Goal: Transaction & Acquisition: Purchase product/service

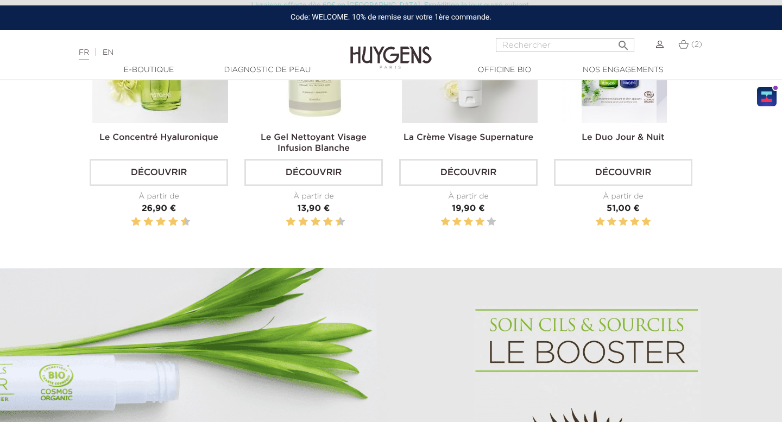
scroll to position [480, 0]
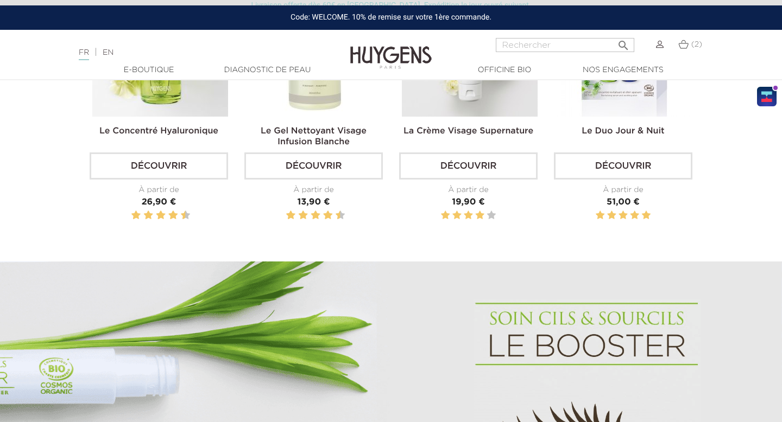
click at [345, 156] on link "Découvrir" at bounding box center [313, 166] width 138 height 27
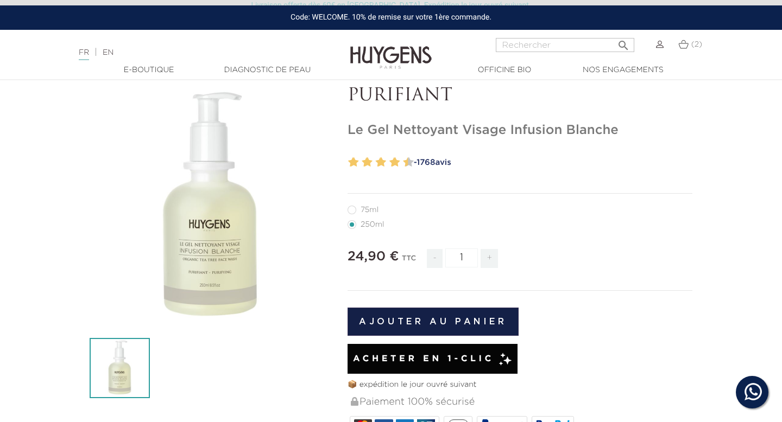
scroll to position [73, 0]
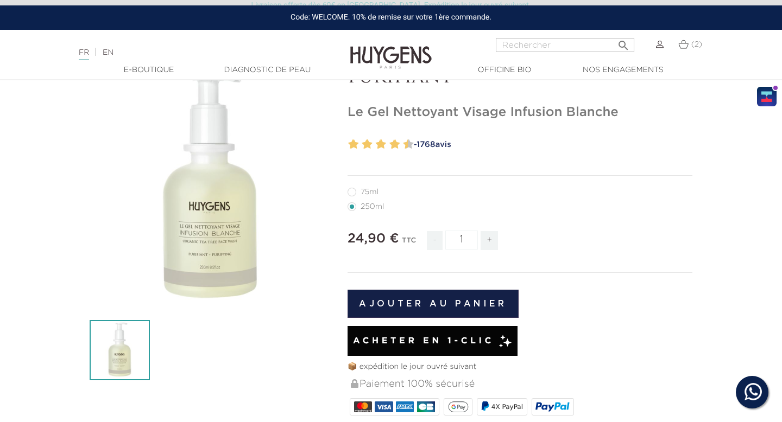
click at [467, 294] on button "Ajouter au panier" at bounding box center [432, 304] width 171 height 28
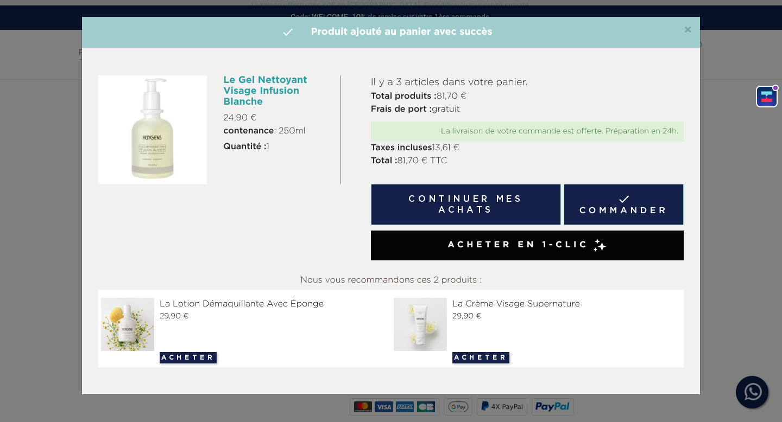
click at [595, 198] on link " Commander" at bounding box center [623, 204] width 120 height 41
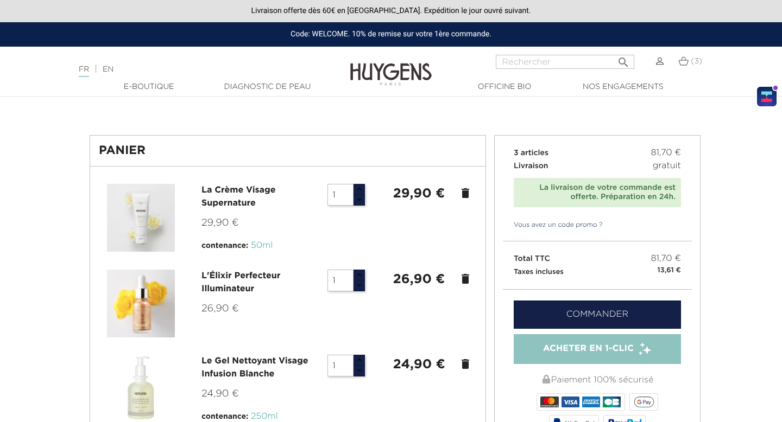
click at [568, 294] on div "Commander Paiement 100% sécurisé 4X PayPal ou" at bounding box center [597, 412] width 189 height 244
click at [566, 303] on link "Commander" at bounding box center [596, 315] width 167 height 28
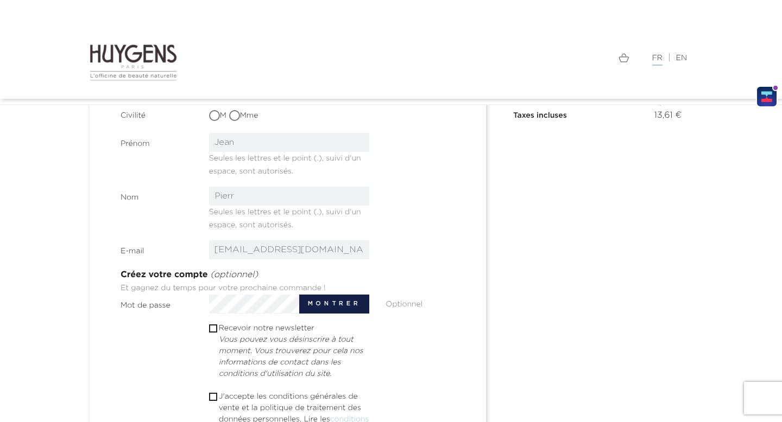
scroll to position [60, 0]
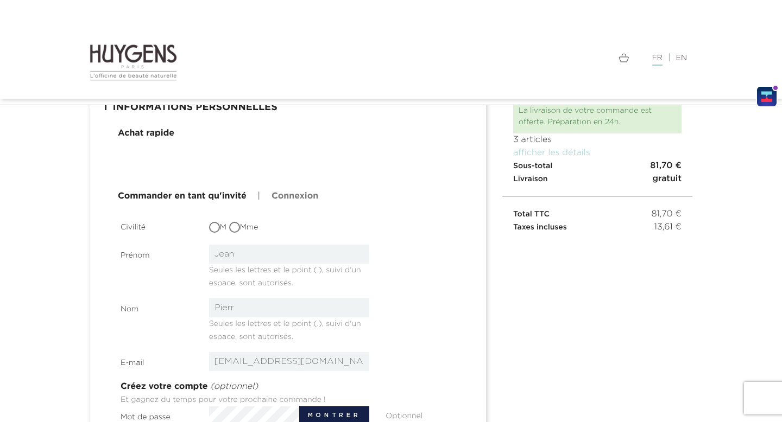
click at [237, 230] on input "Mme" at bounding box center [235, 228] width 11 height 11
radio input "true"
click at [225, 195] on link "Commander en tant qu'invité" at bounding box center [182, 196] width 129 height 13
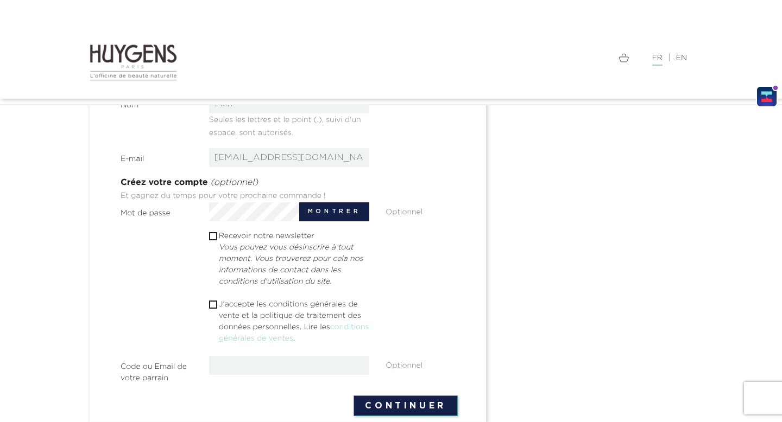
scroll to position [277, 0]
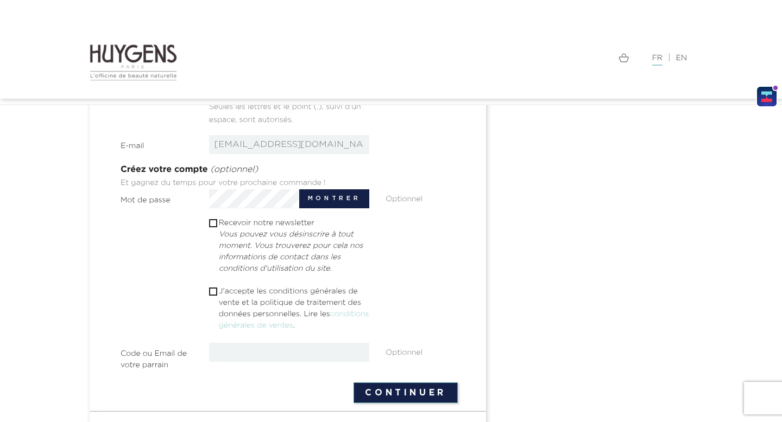
click at [246, 284] on section "Civilité M Mme Prénom Jean Seules les lettres et le point (.), suivi d'un espac…" at bounding box center [289, 186] width 337 height 375
click at [211, 282] on section "Civilité M Mme Prénom Jean Seules les lettres et le point (.), suivi d'un espac…" at bounding box center [289, 186] width 337 height 375
click at [209, 296] on span " J'accepte les conditions générales de vente et la politique de traitement des…" at bounding box center [289, 310] width 161 height 48
click at [215, 291] on input "checkbox" at bounding box center [212, 291] width 7 height 7
checkbox input "true"
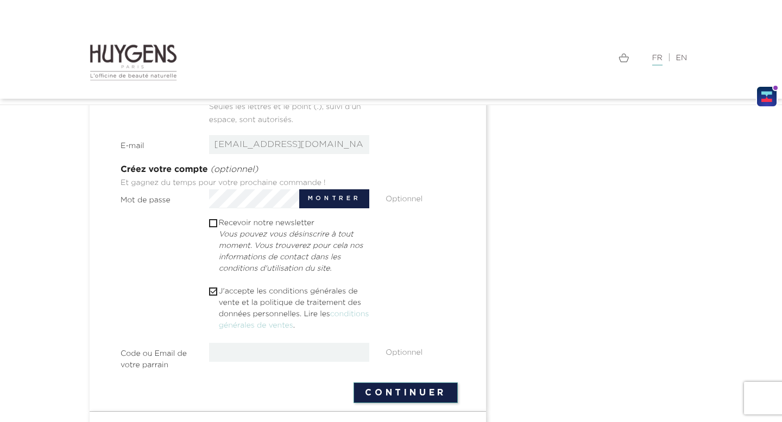
click at [409, 377] on form "Civilité M Mme Prénom Jean Seules les lettres et le point (.), suivi d'un espac…" at bounding box center [289, 201] width 337 height 404
click at [410, 390] on button "Continuer" at bounding box center [405, 393] width 104 height 21
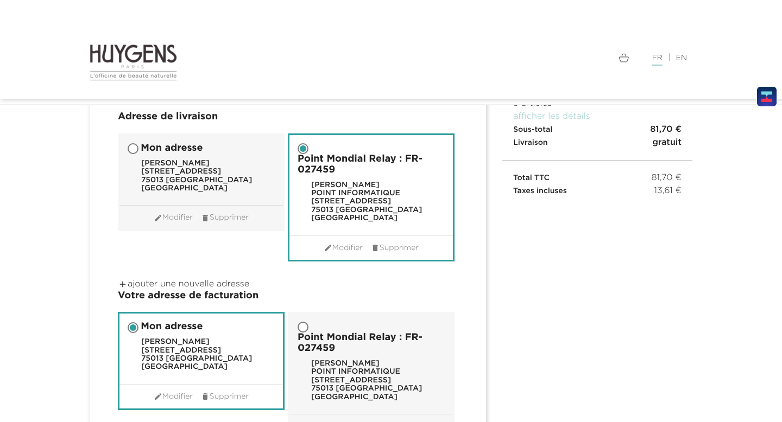
scroll to position [300, 0]
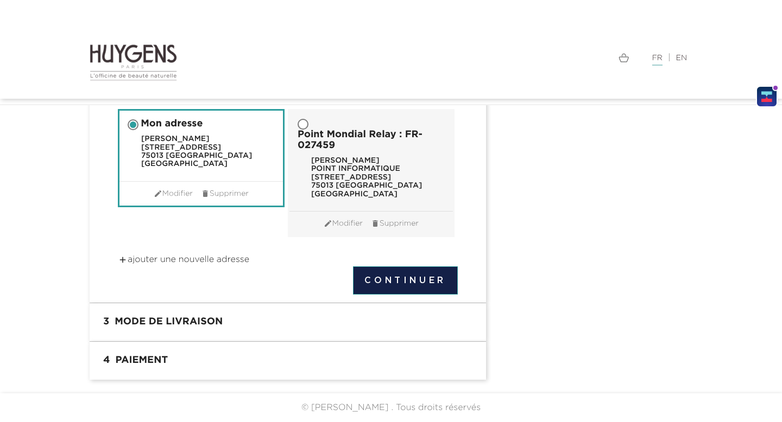
click at [414, 278] on button "Continuer" at bounding box center [405, 281] width 105 height 28
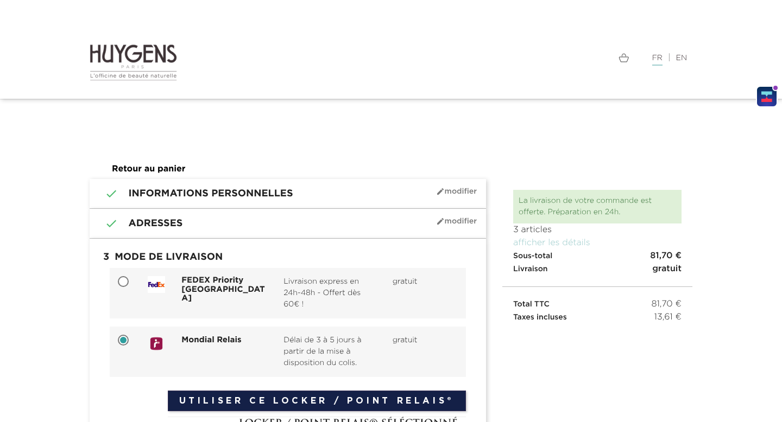
click at [291, 299] on span "Livraison express en 24h-48h - Offert dès 60€ !" at bounding box center [329, 293] width 92 height 34
click at [130, 288] on input "FEDEX Priority France Livraison express en 24h-48h - Offert dès 60€ ! gratuit" at bounding box center [124, 282] width 11 height 11
radio input "true"
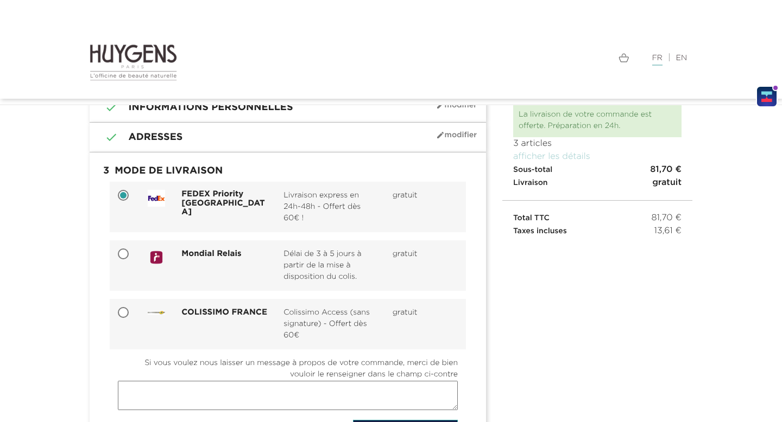
scroll to position [170, 0]
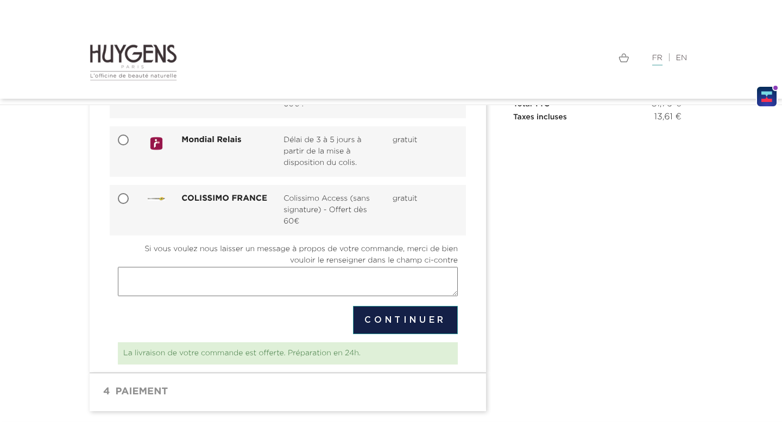
click at [384, 323] on button "Continuer" at bounding box center [405, 320] width 105 height 28
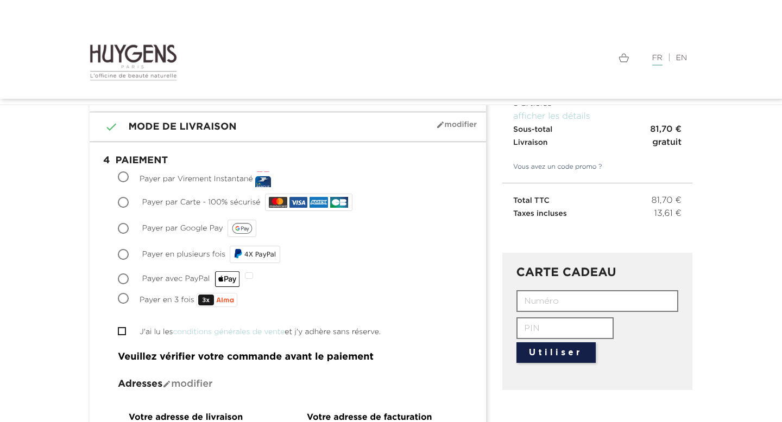
scroll to position [96, 0]
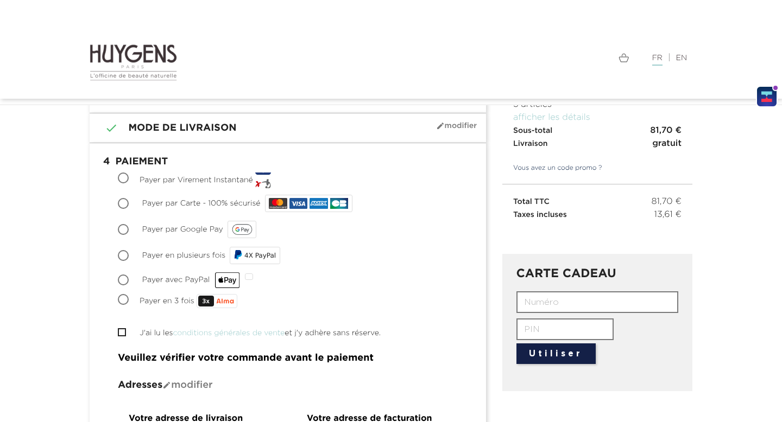
click at [226, 203] on span "Payer par Carte - 100% sécurisé" at bounding box center [201, 204] width 118 height 8
click at [130, 203] on input "Payer par Carte - 100% sécurisé" at bounding box center [124, 204] width 11 height 11
radio input "true"
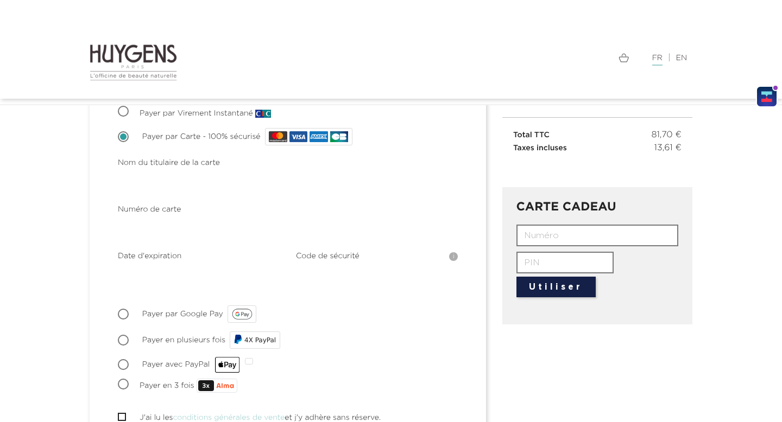
scroll to position [164, 0]
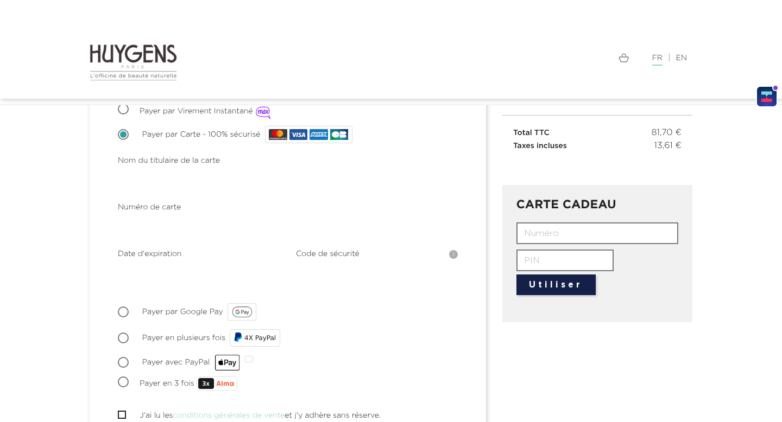
click at [193, 359] on span "Payer avec PayPal" at bounding box center [191, 363] width 98 height 8
click at [130, 358] on input "Payer avec PayPal" at bounding box center [124, 363] width 11 height 11
radio input "true"
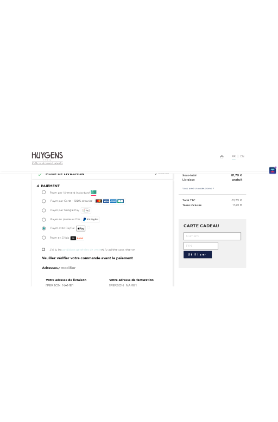
scroll to position [91, 0]
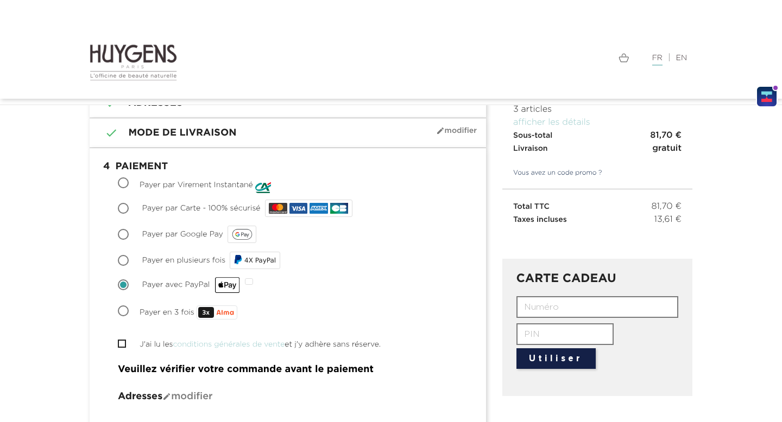
click at [211, 213] on div "Choisir Payer par Carte - 100% sécurisé" at bounding box center [288, 209] width 340 height 22
click at [211, 204] on div "Choisir Payer par Carte - 100% sécurisé" at bounding box center [288, 209] width 340 height 22
click at [215, 207] on span "Payer par Carte - 100% sécurisé" at bounding box center [201, 209] width 118 height 8
click at [130, 207] on input "Payer par Carte - 100% sécurisé" at bounding box center [124, 209] width 11 height 11
radio input "true"
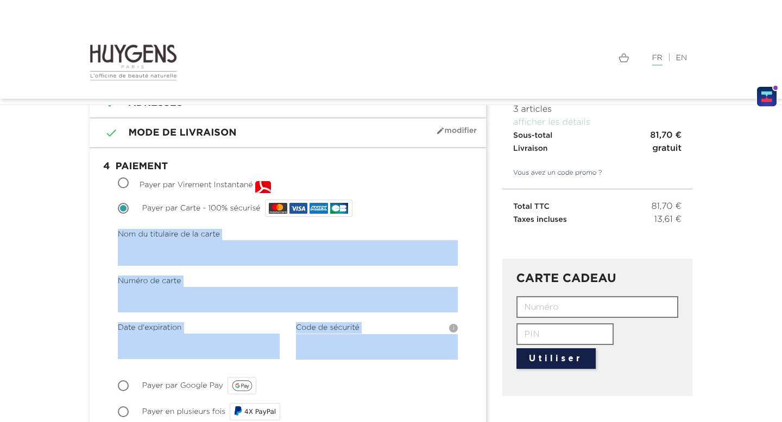
drag, startPoint x: 104, startPoint y: 236, endPoint x: 314, endPoint y: 353, distance: 239.8
click at [15, 8] on body "Langue : FR | EN Français English  Rechercher (3) " at bounding box center [391, 125] width 782 height 422
